Goal: Navigation & Orientation: Find specific page/section

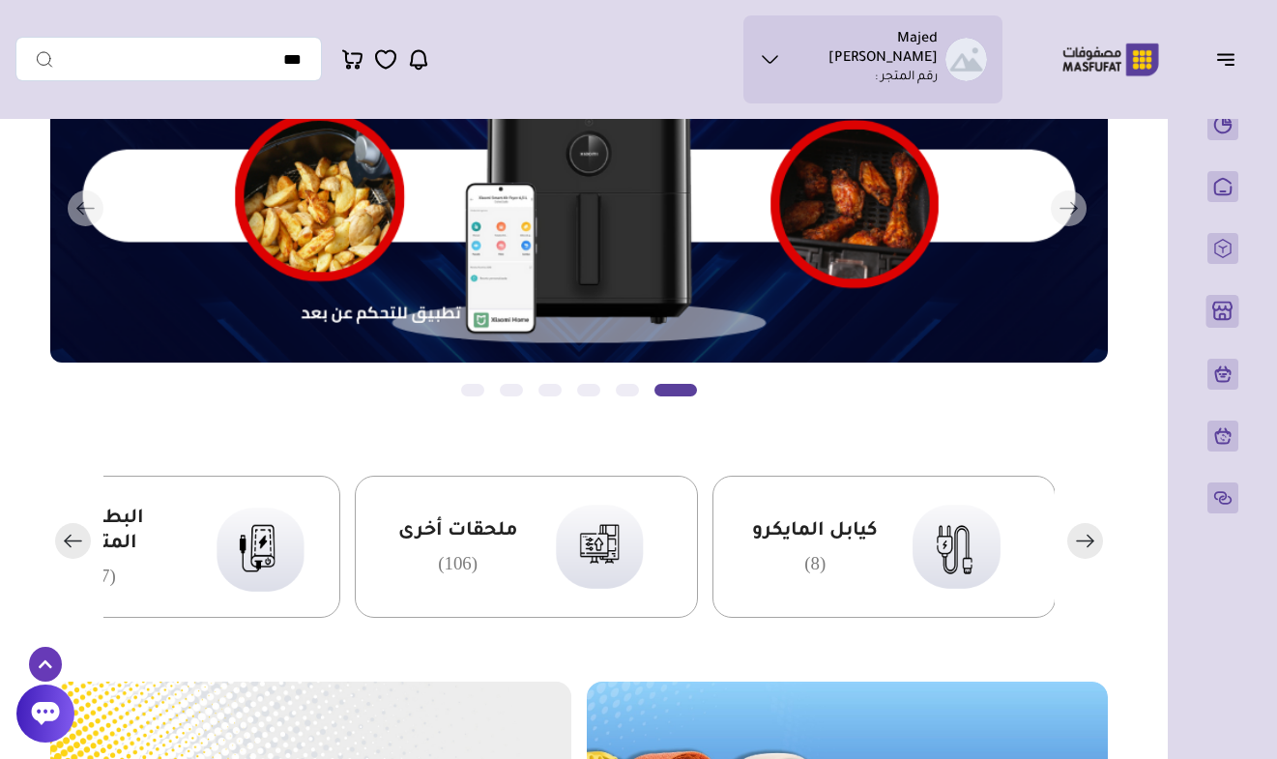
scroll to position [210, 0]
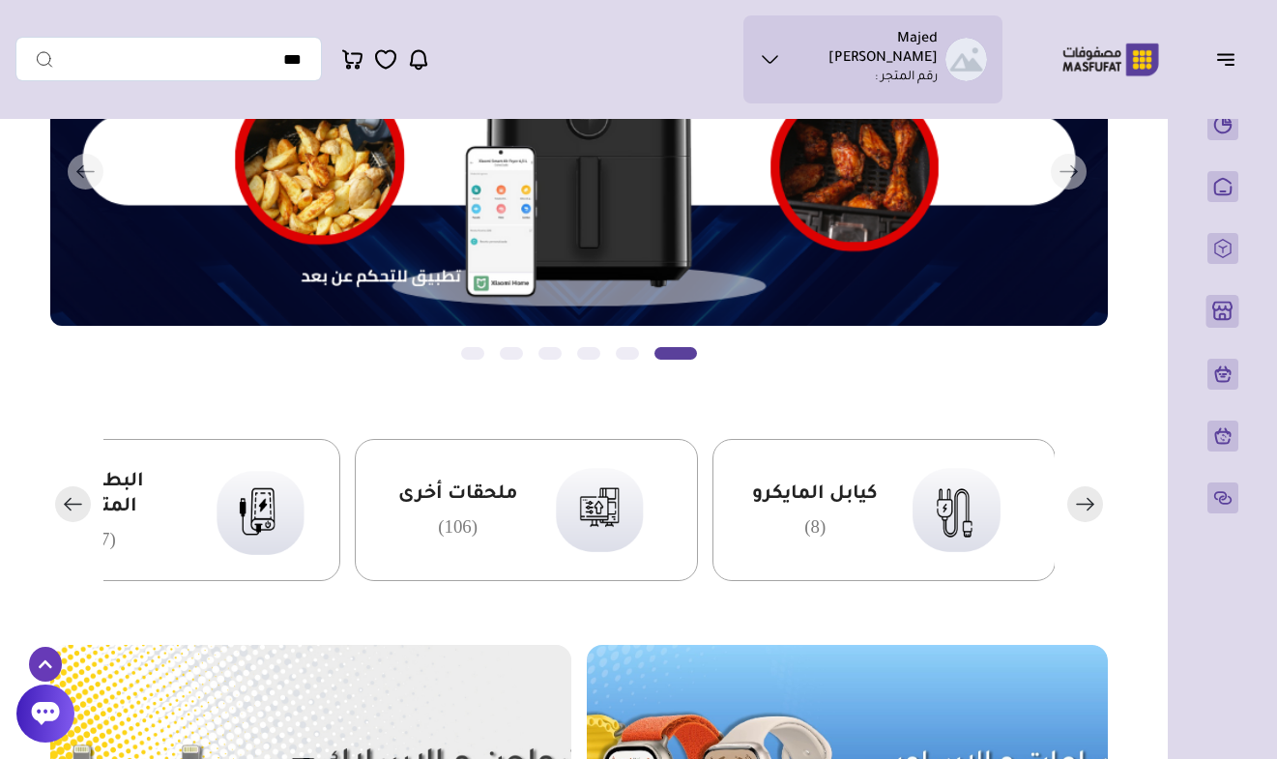
click at [73, 510] on rect "button" at bounding box center [73, 504] width 36 height 36
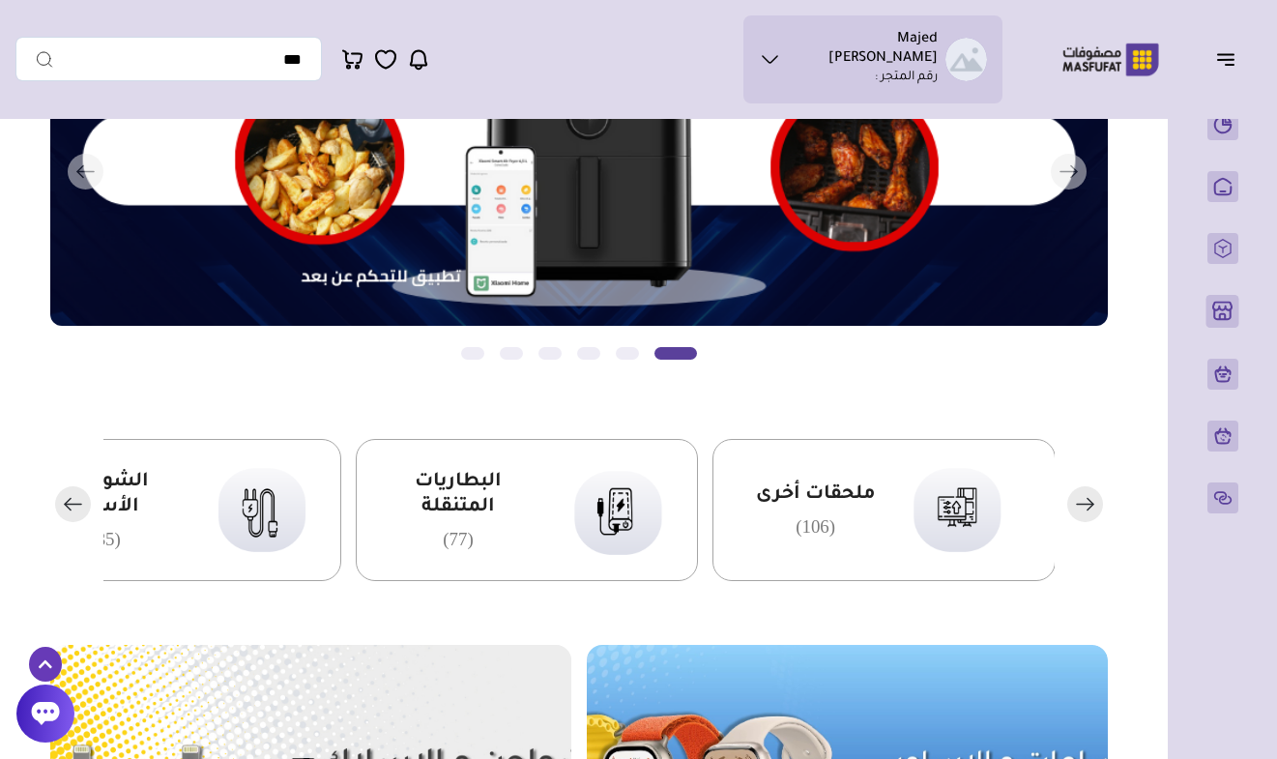
click at [73, 510] on rect "button" at bounding box center [73, 504] width 36 height 36
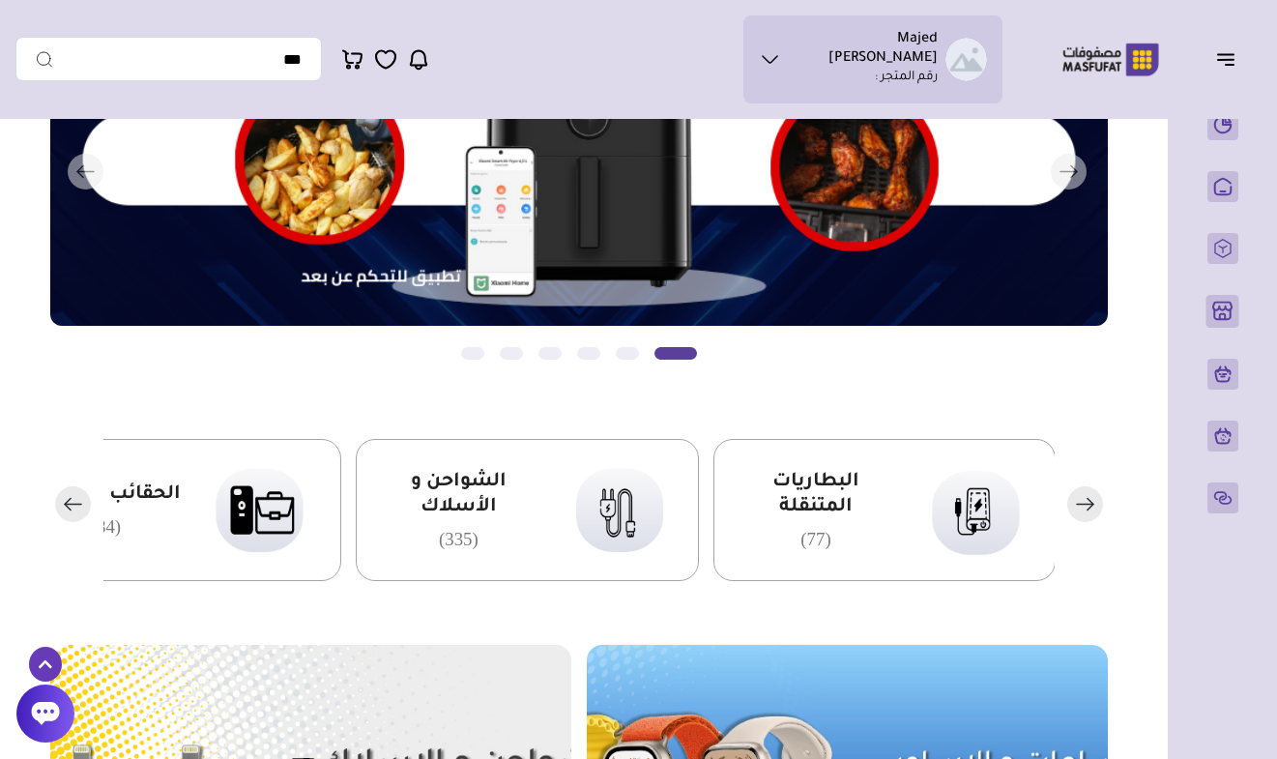
click at [73, 510] on rect "button" at bounding box center [73, 504] width 36 height 36
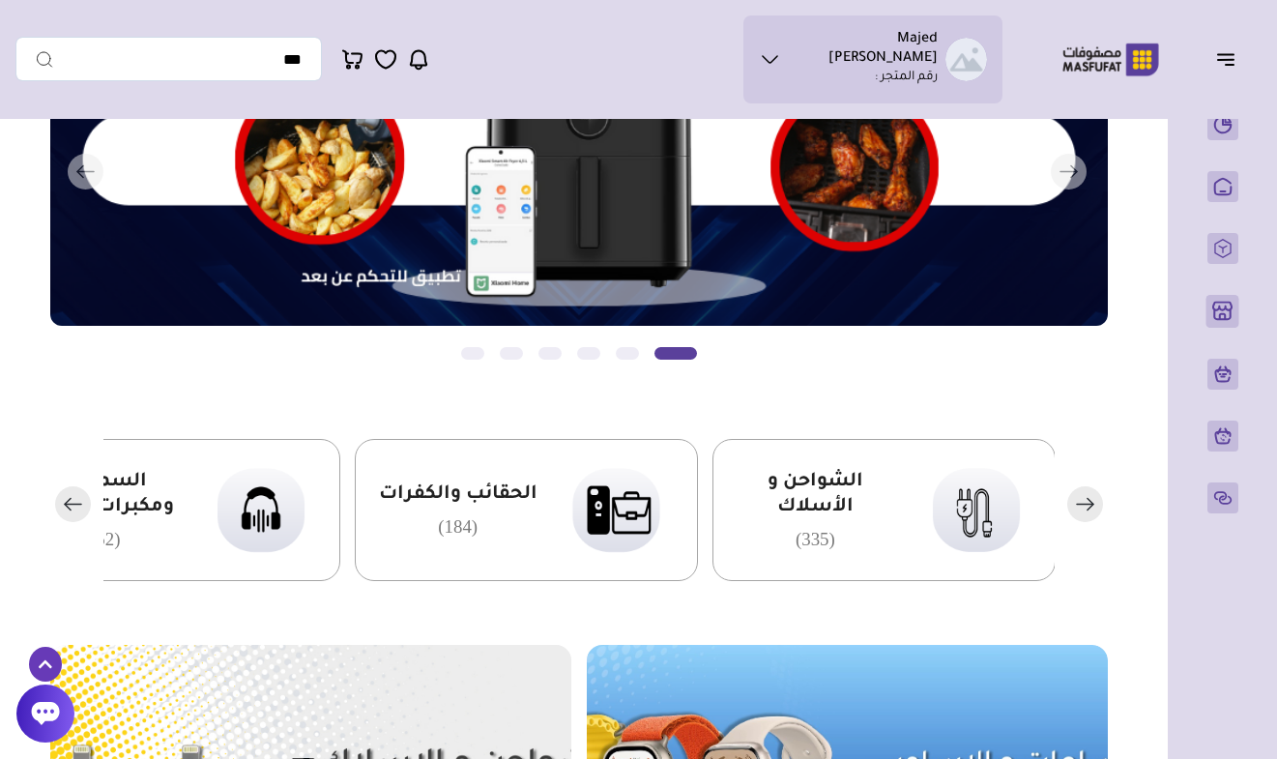
click at [73, 510] on rect "button" at bounding box center [73, 504] width 36 height 36
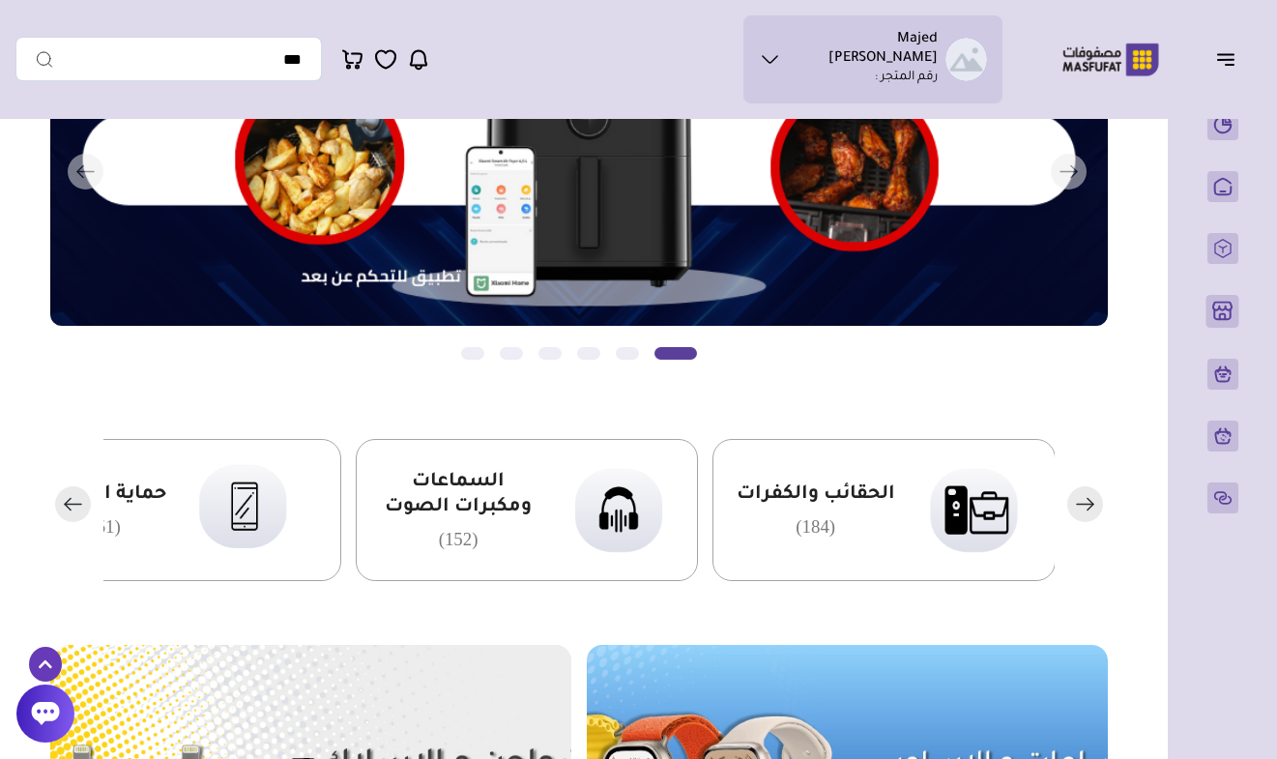
click at [73, 510] on rect "button" at bounding box center [73, 504] width 36 height 36
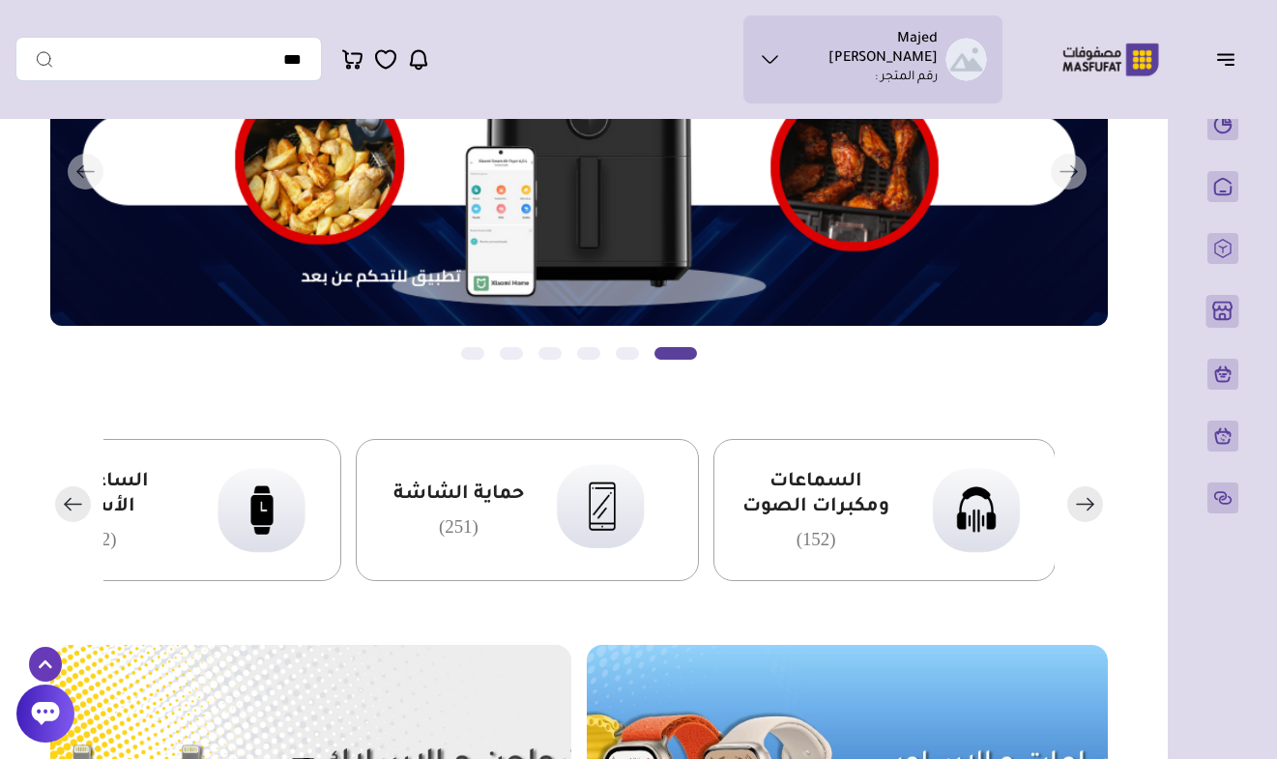
click at [74, 510] on rect "button" at bounding box center [73, 504] width 36 height 36
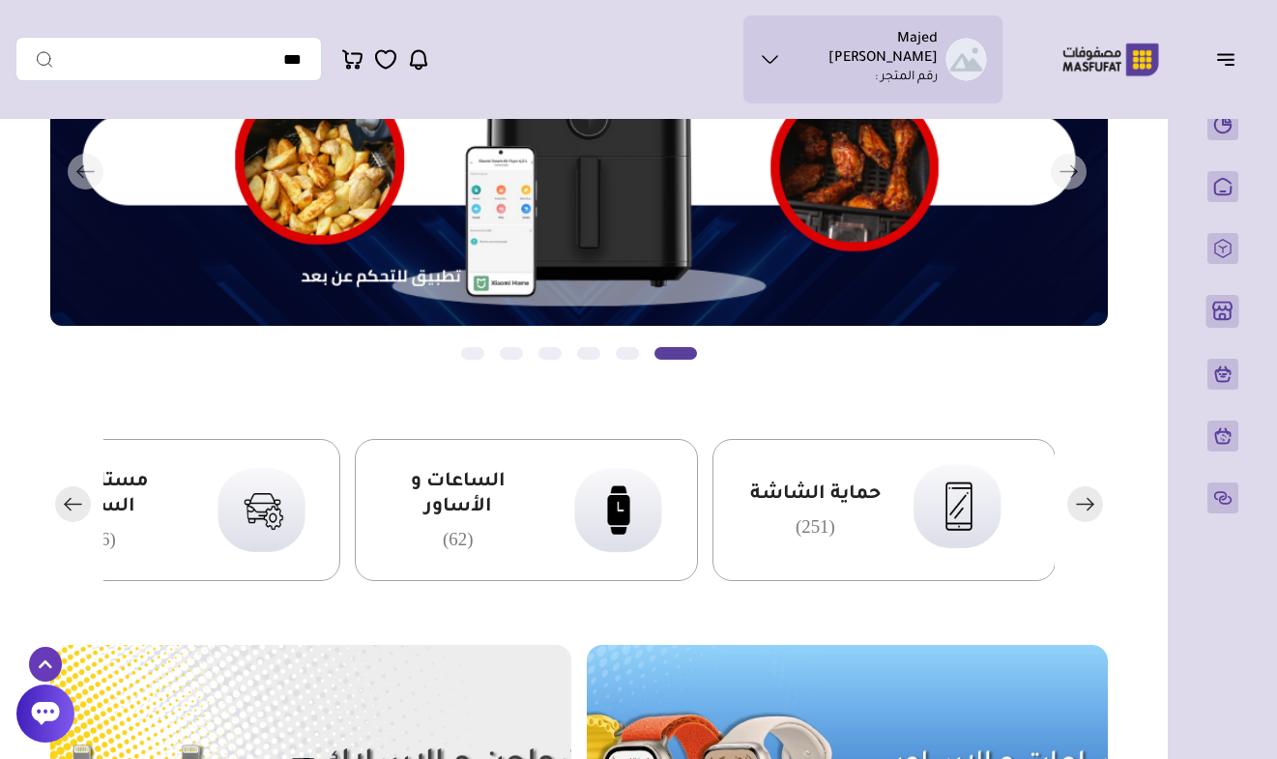
click at [75, 510] on rect "button" at bounding box center [73, 504] width 36 height 36
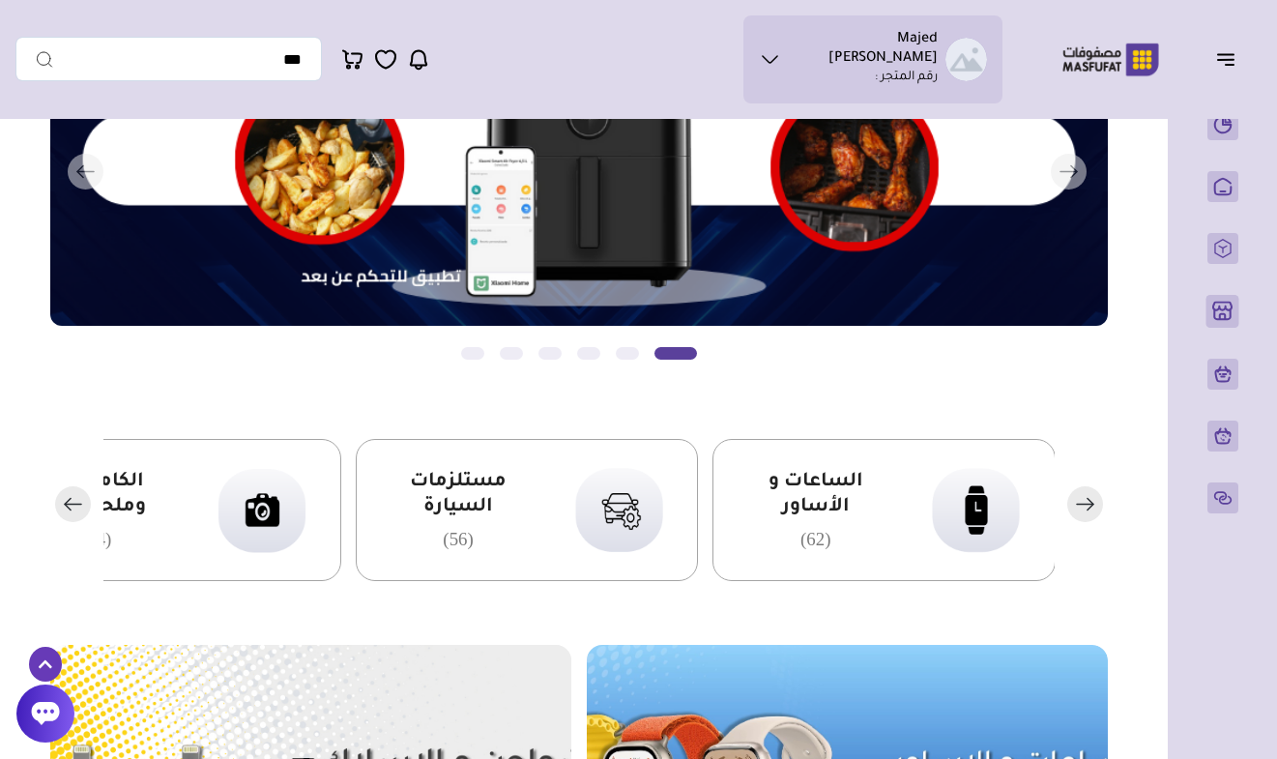
click at [75, 510] on rect "button" at bounding box center [73, 504] width 36 height 36
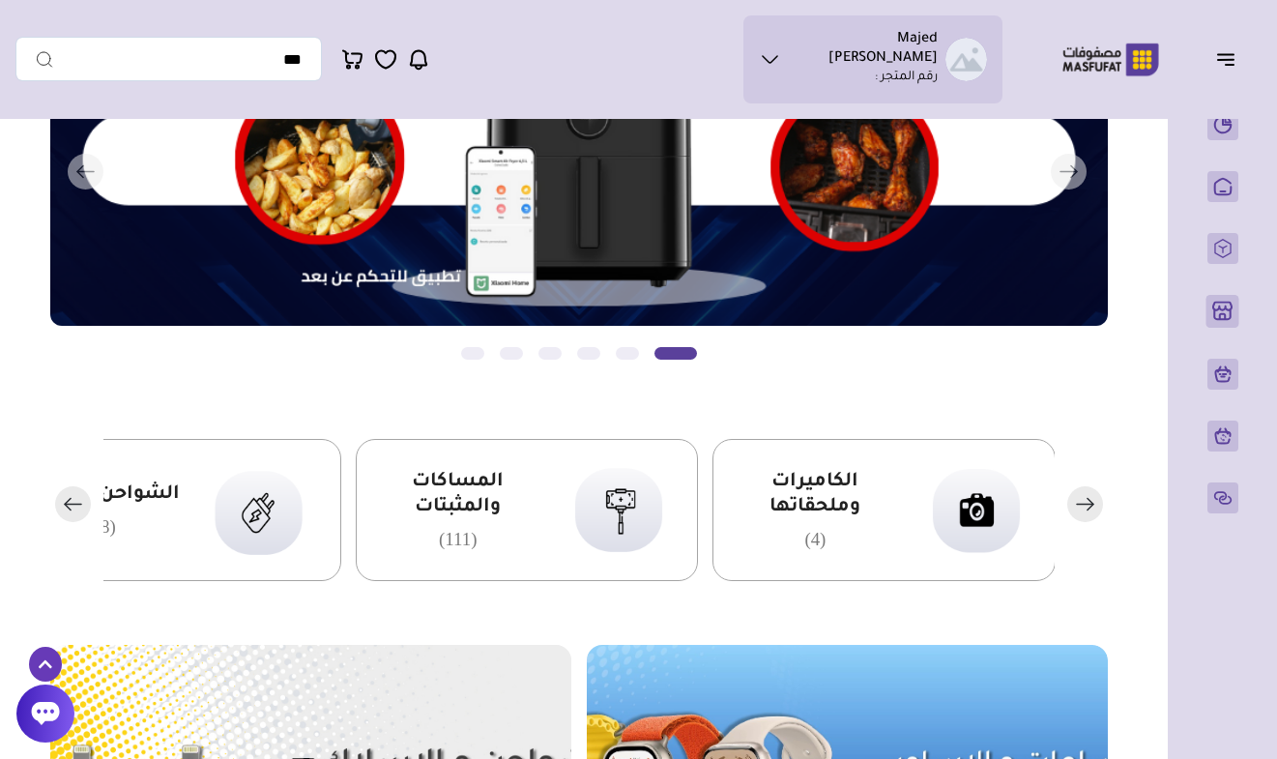
click at [75, 510] on rect "button" at bounding box center [73, 504] width 36 height 36
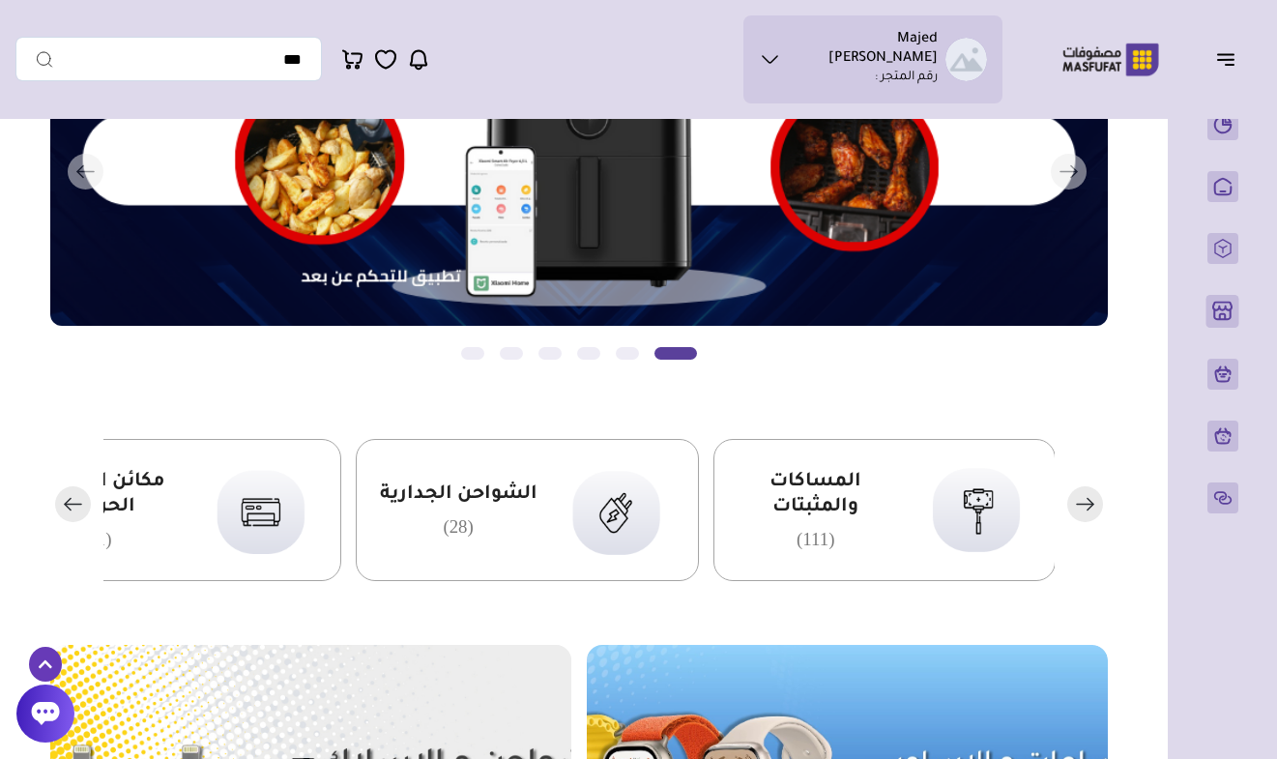
click at [75, 510] on rect "button" at bounding box center [73, 504] width 36 height 36
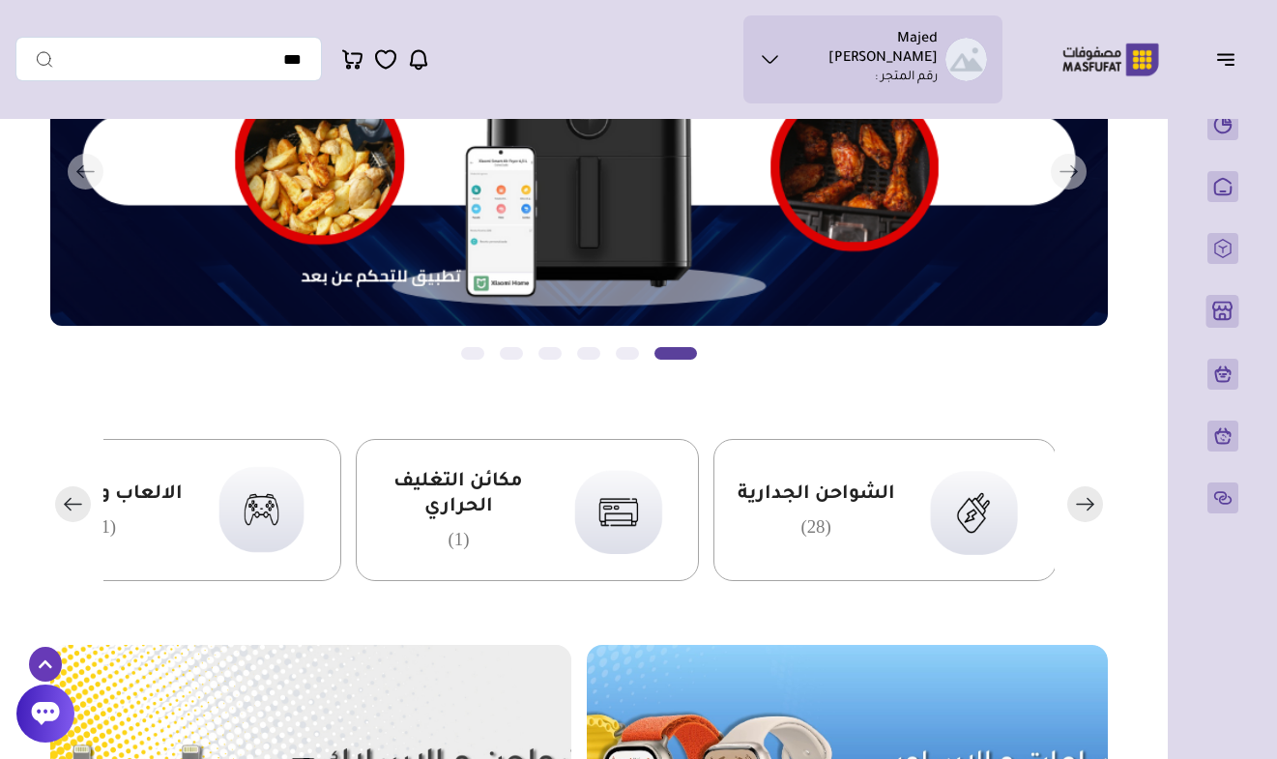
click at [75, 510] on rect "button" at bounding box center [73, 504] width 36 height 36
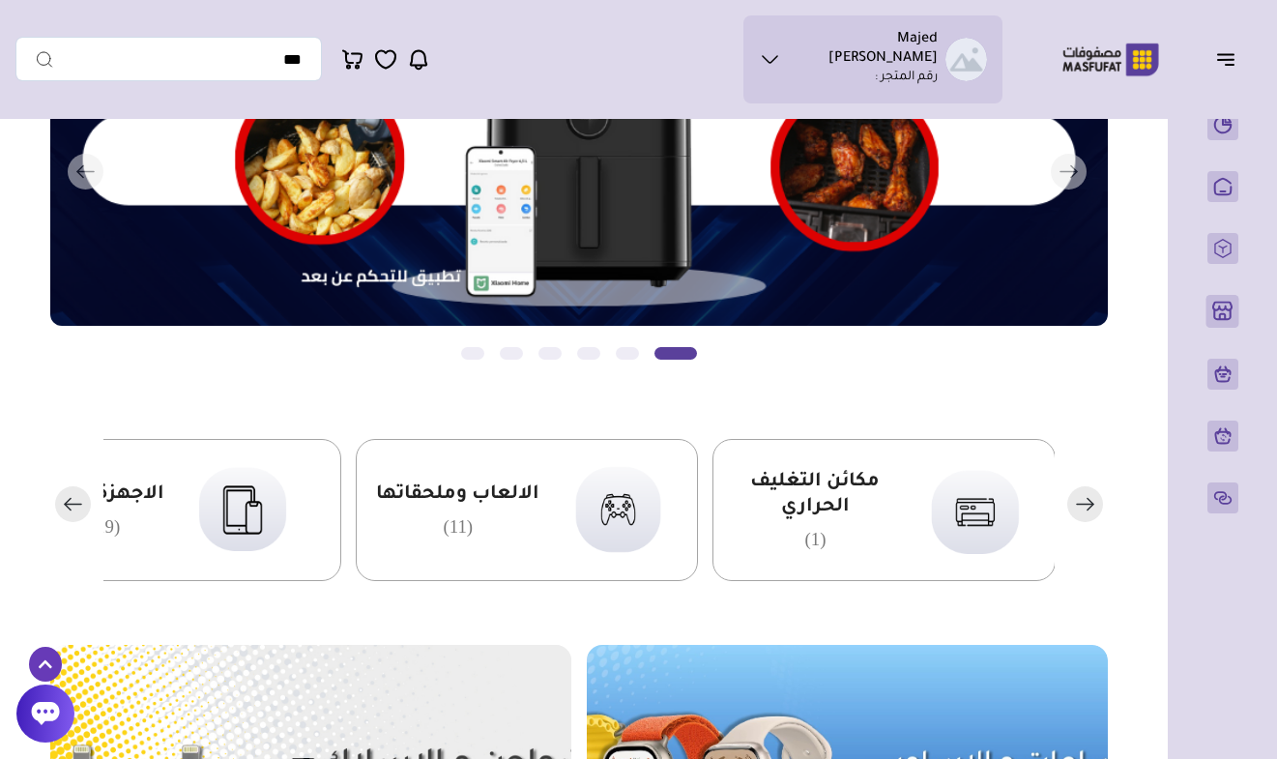
click at [75, 510] on rect "button" at bounding box center [73, 504] width 36 height 36
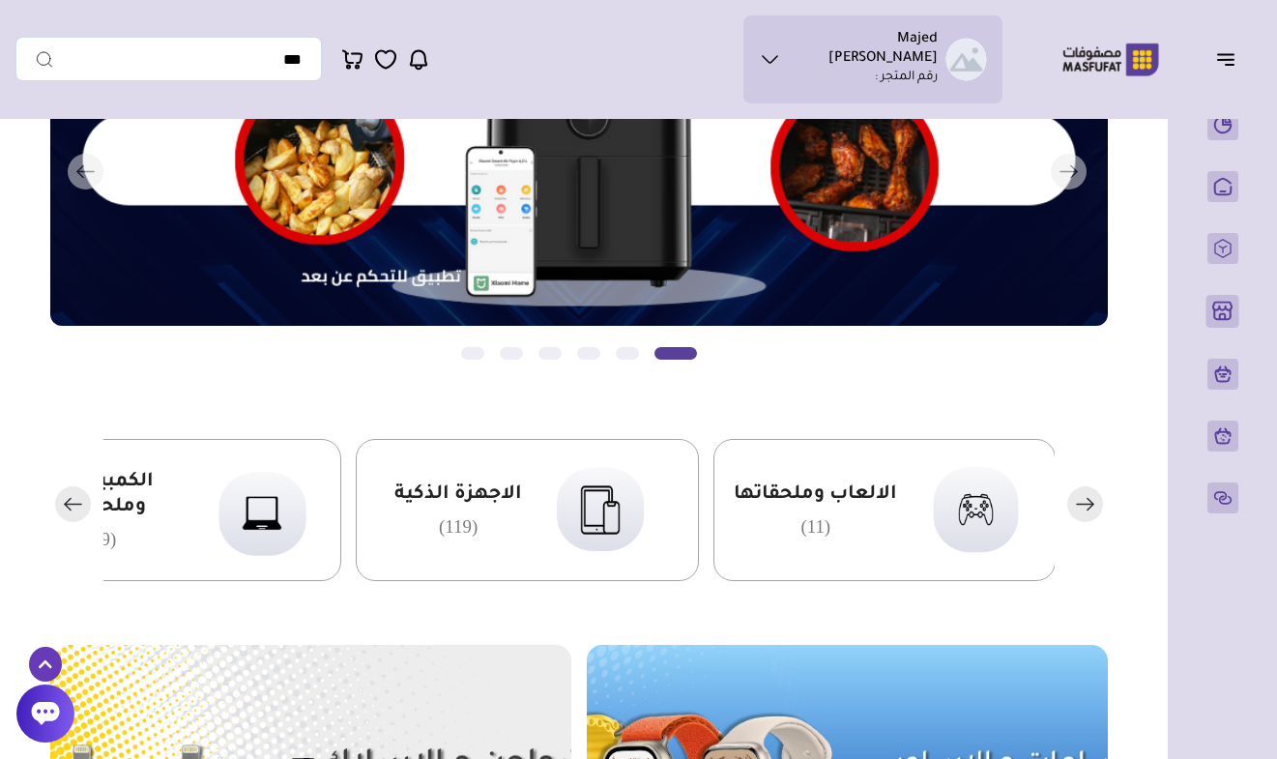
click at [511, 551] on div "الاجهزة الذكية (119)" at bounding box center [527, 510] width 343 height 142
click at [649, 540] on img at bounding box center [600, 509] width 118 height 114
click at [527, 525] on div "الاجهزة الذكية (119)" at bounding box center [527, 510] width 343 height 142
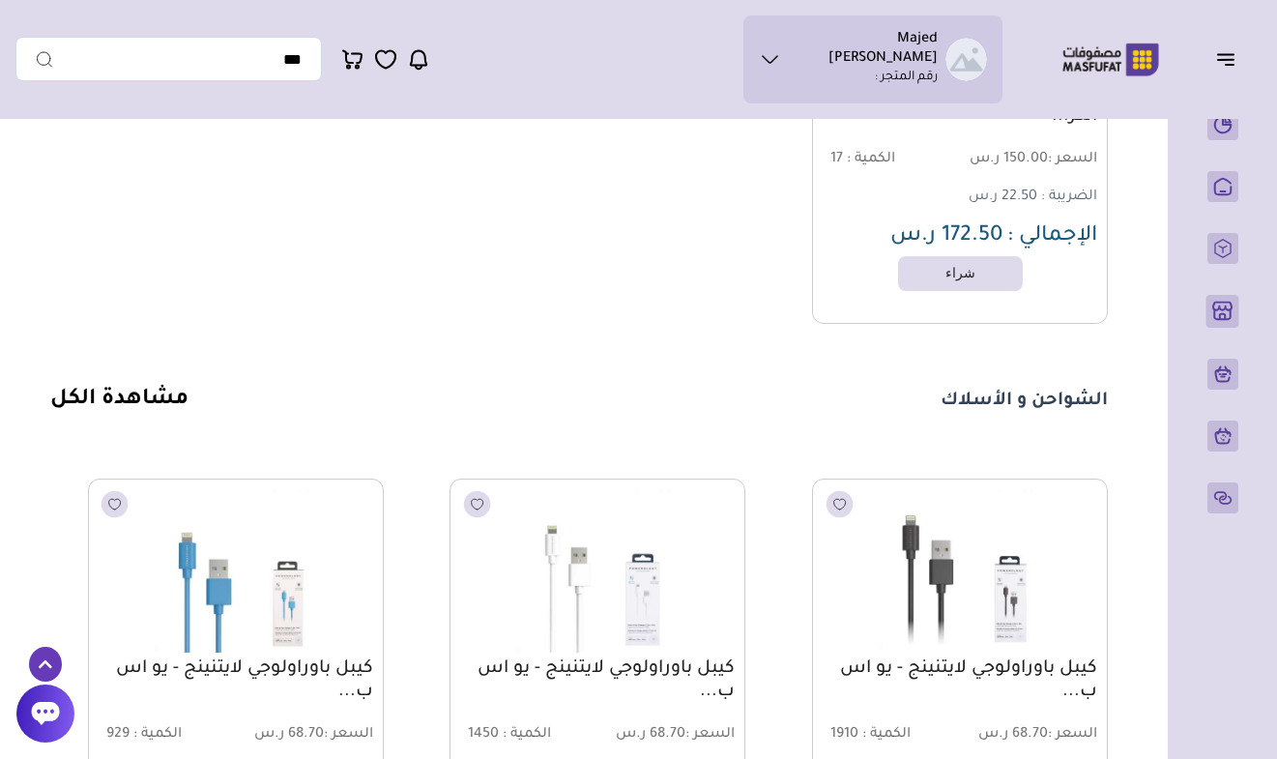
scroll to position [3187, 0]
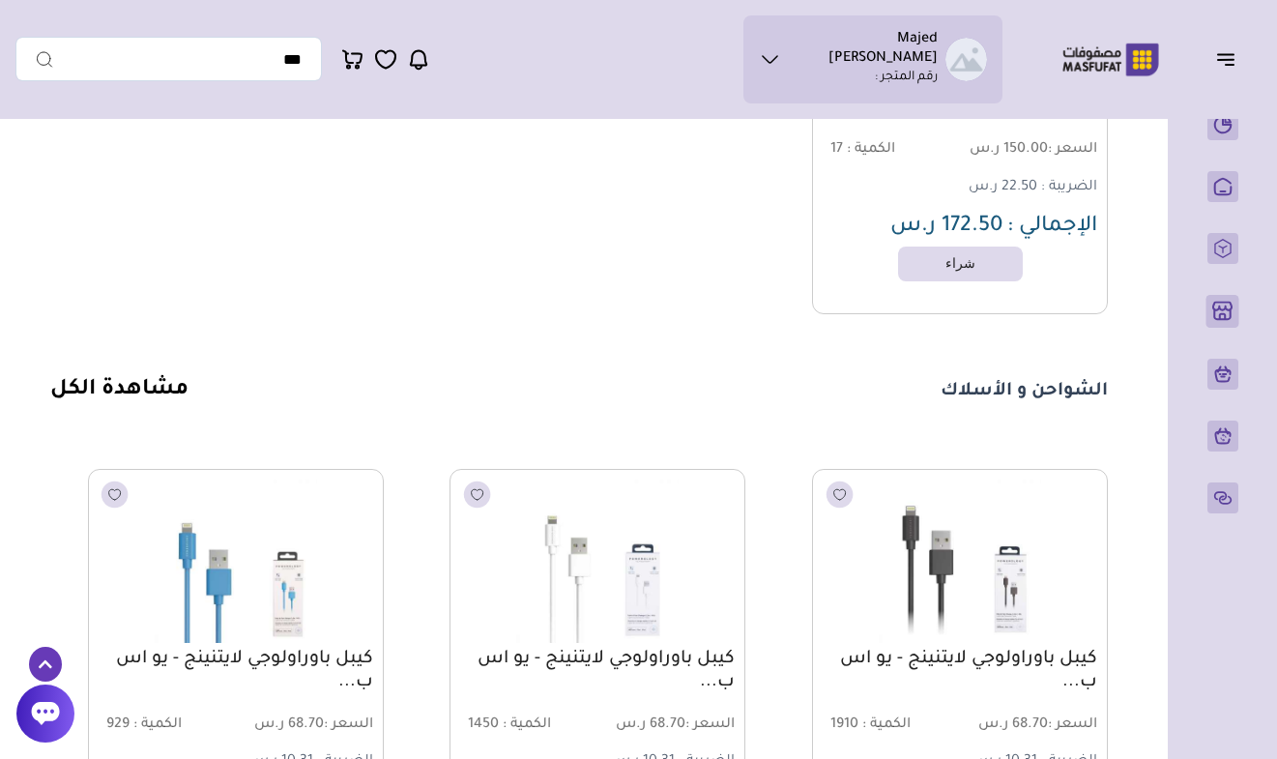
click at [85, 391] on link "مشاهدة الكل" at bounding box center [119, 390] width 138 height 23
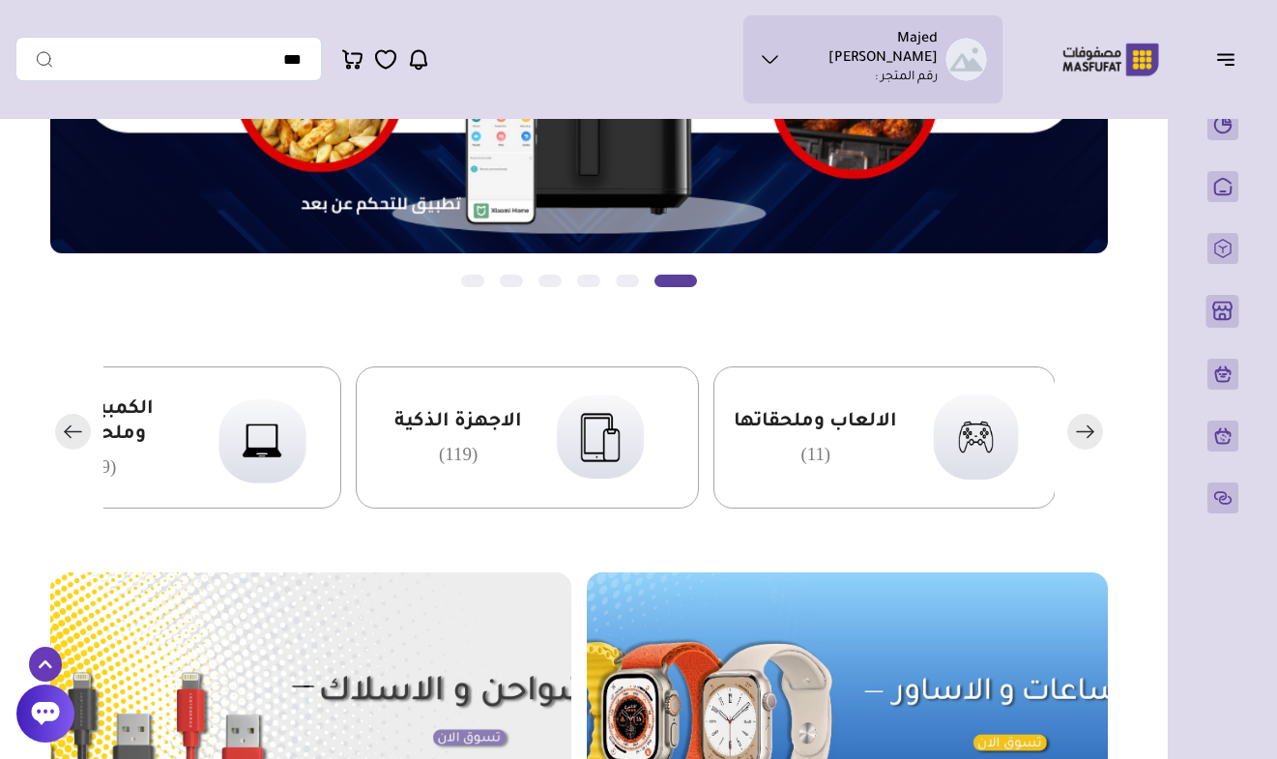
scroll to position [283, 0]
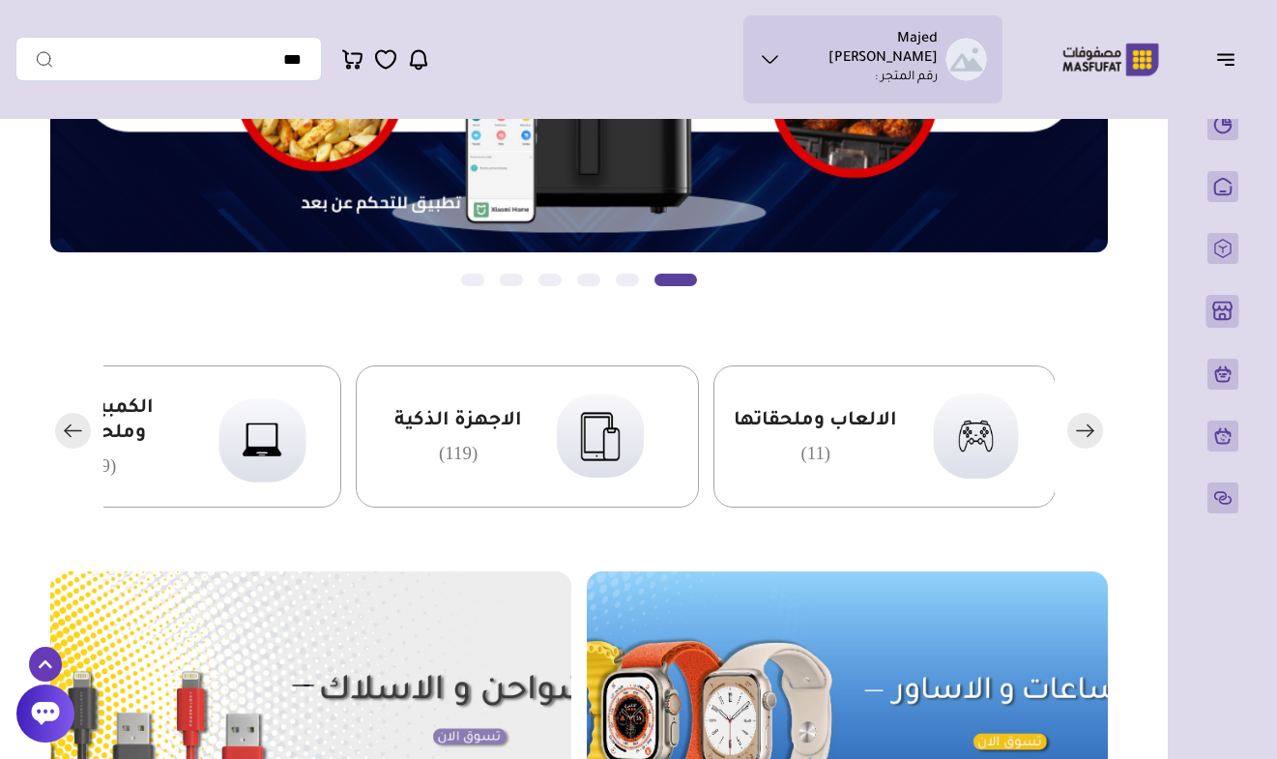
click at [502, 469] on div "الاجهزة الذكية (119)" at bounding box center [527, 436] width 343 height 142
